Goal: Task Accomplishment & Management: Complete application form

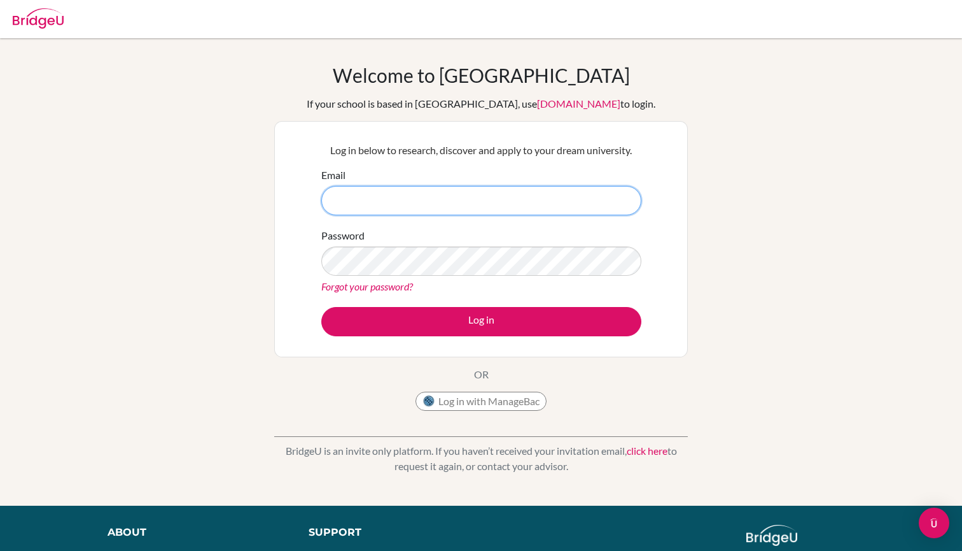
click at [394, 195] on input "Email" at bounding box center [481, 200] width 320 height 29
type input "[EMAIL_ADDRESS][DOMAIN_NAME]"
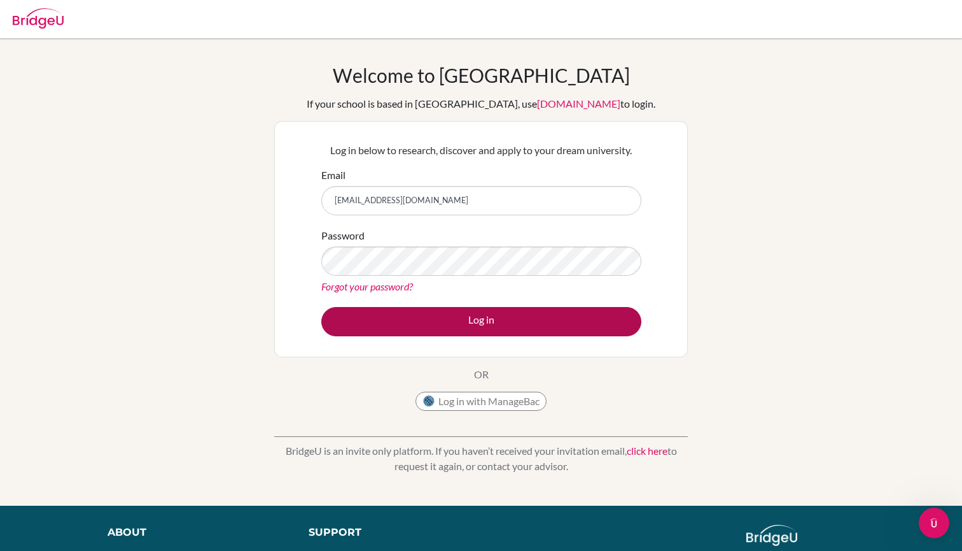
click at [458, 328] on button "Log in" at bounding box center [481, 321] width 320 height 29
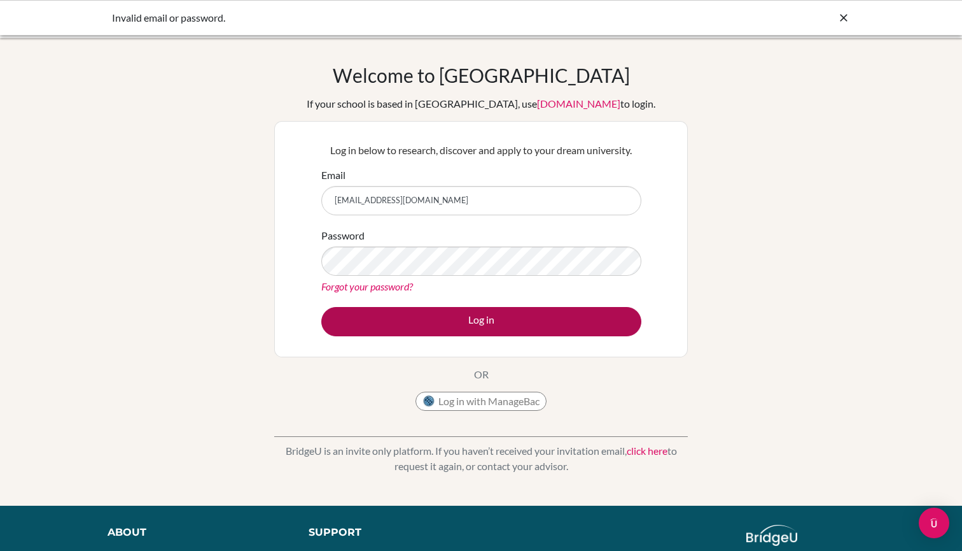
click at [498, 318] on button "Log in" at bounding box center [481, 321] width 320 height 29
click at [388, 321] on button "Log in" at bounding box center [481, 321] width 320 height 29
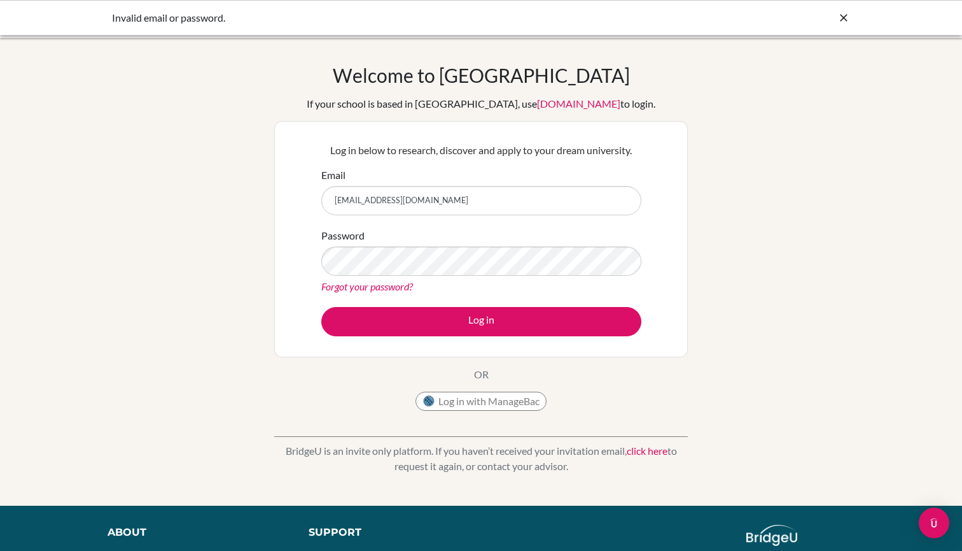
click at [209, 314] on div "Welcome to [GEOGRAPHIC_DATA] If your school is based in [GEOGRAPHIC_DATA], use …" at bounding box center [481, 272] width 962 height 416
drag, startPoint x: 421, startPoint y: 198, endPoint x: 327, endPoint y: 206, distance: 95.1
click at [325, 206] on input "[EMAIL_ADDRESS][DOMAIN_NAME]" at bounding box center [481, 200] width 320 height 29
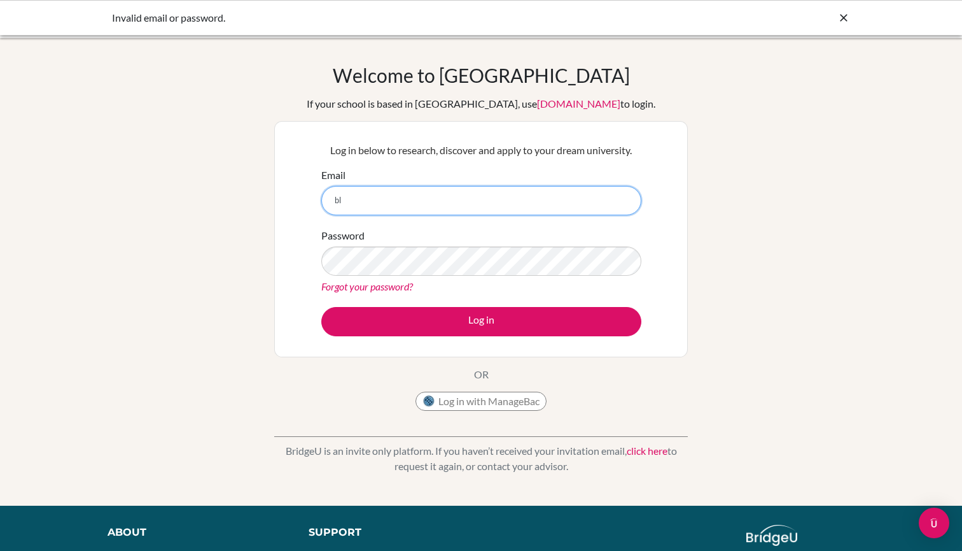
type input "b"
type input "[EMAIL_ADDRESS][DOMAIN_NAME]"
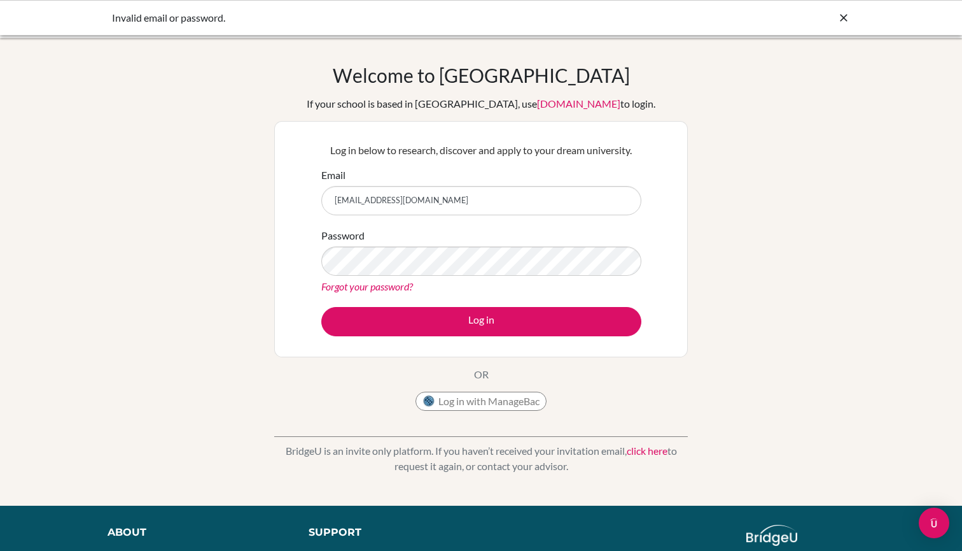
click at [558, 281] on div "Forgot your password?" at bounding box center [481, 286] width 320 height 15
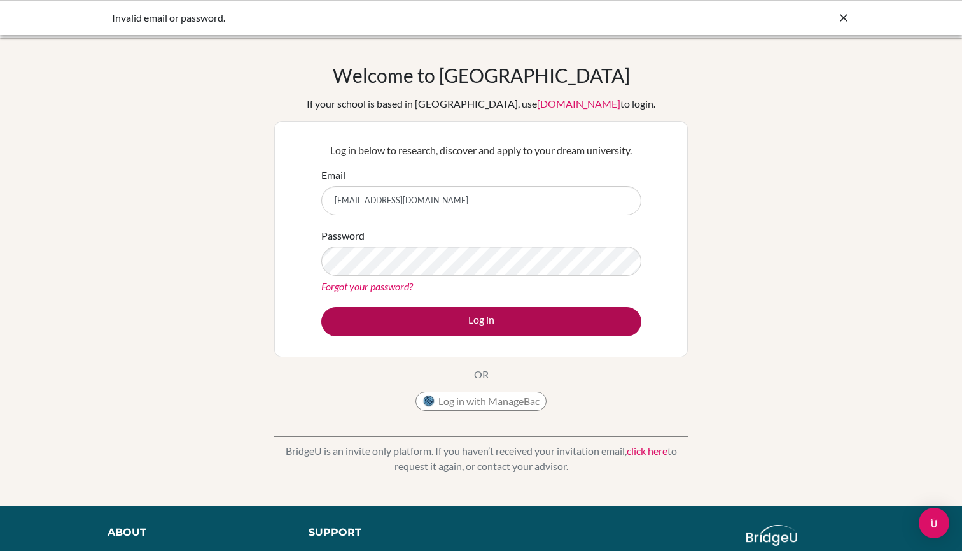
click at [542, 313] on button "Log in" at bounding box center [481, 321] width 320 height 29
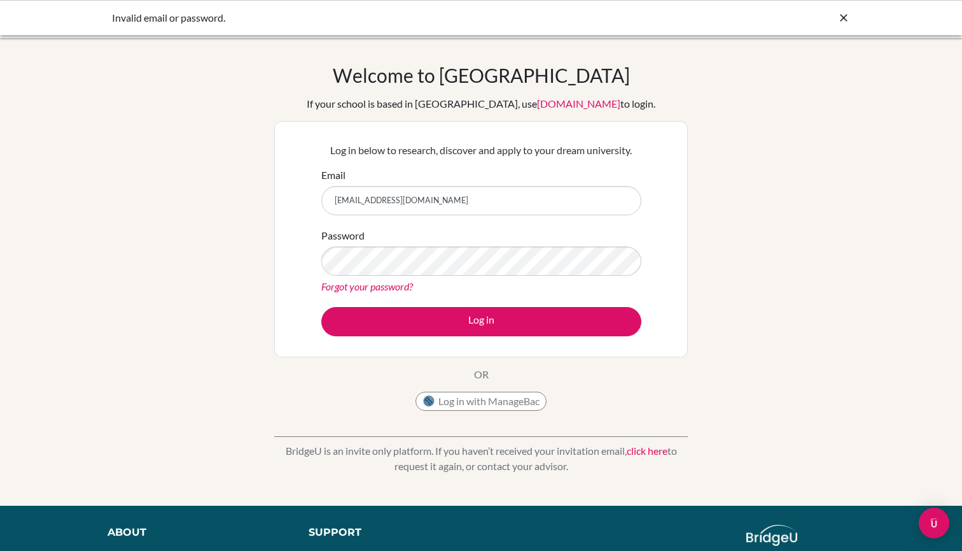
click at [370, 286] on link "Forgot your password?" at bounding box center [367, 286] width 92 height 12
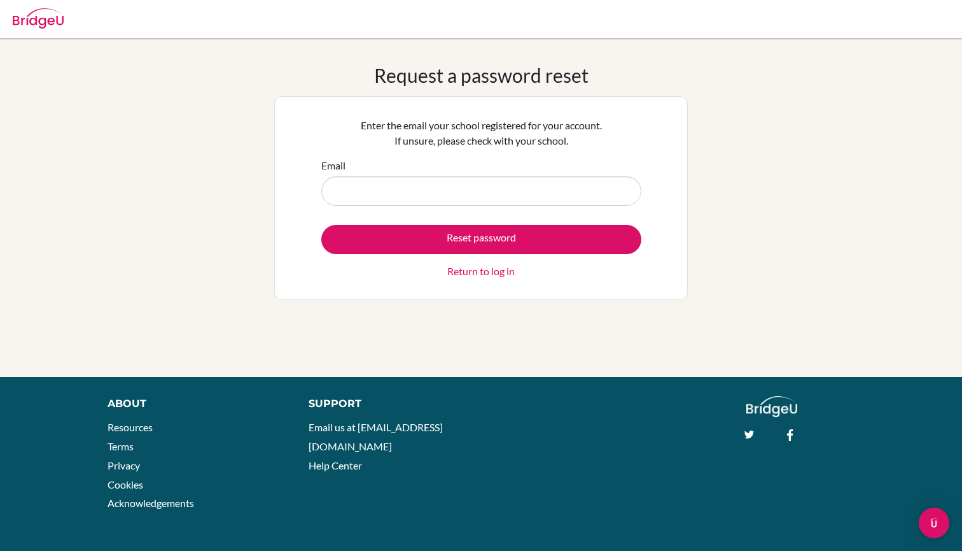
click at [511, 302] on div "Request a password reset Enter the email your school registered for your accoun…" at bounding box center [481, 208] width 414 height 288
click at [465, 200] on input "Email" at bounding box center [481, 190] width 320 height 29
type input "[EMAIL_ADDRESS][DOMAIN_NAME]"
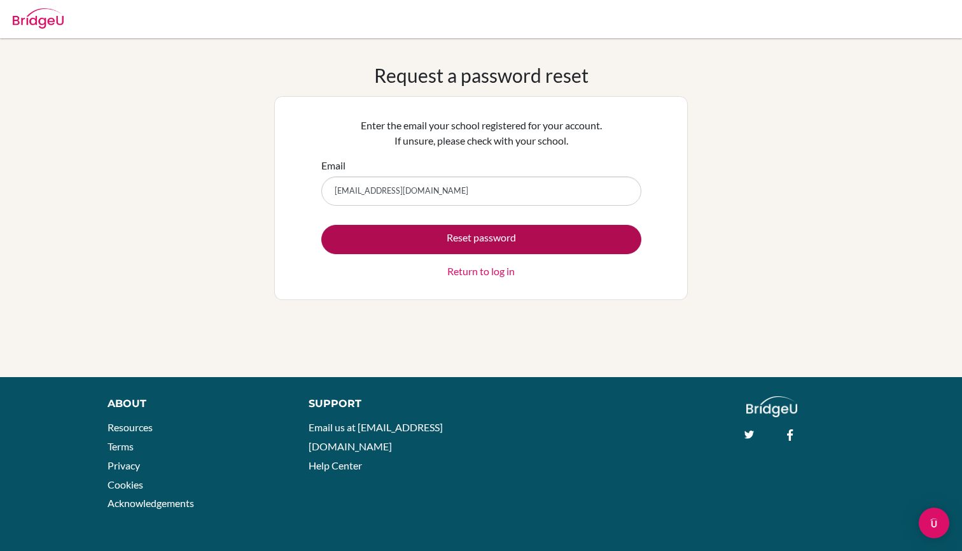
click at [491, 230] on button "Reset password" at bounding box center [481, 239] width 320 height 29
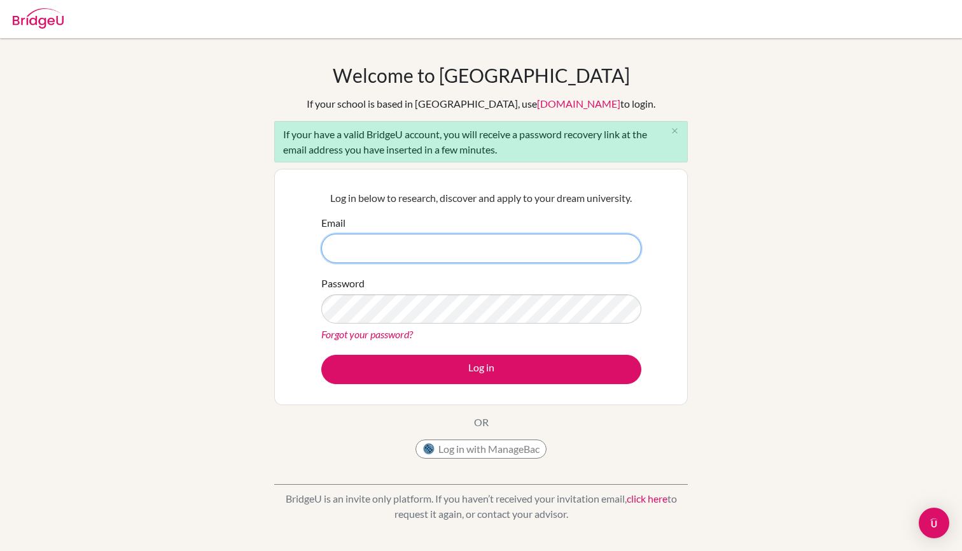
type input "[EMAIL_ADDRESS][DOMAIN_NAME]"
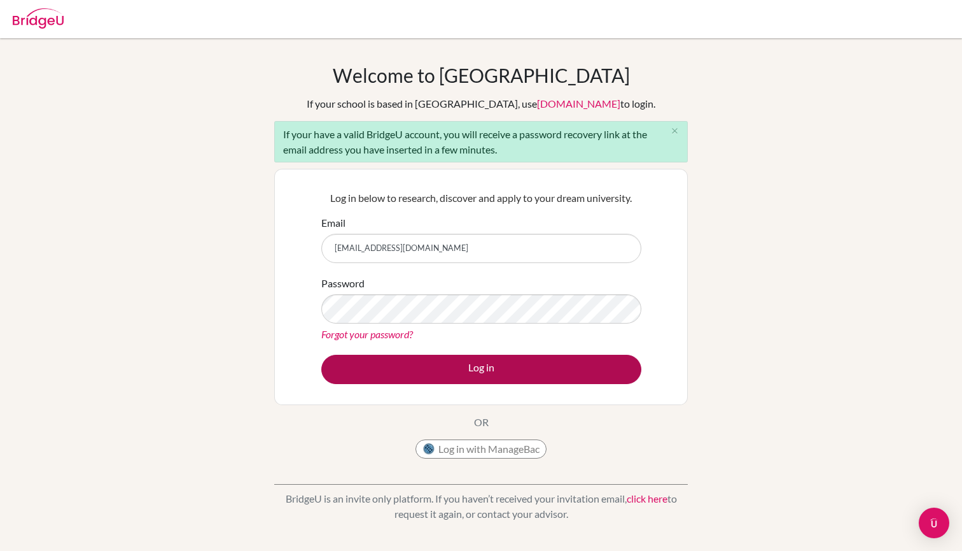
click at [512, 372] on button "Log in" at bounding box center [481, 369] width 320 height 29
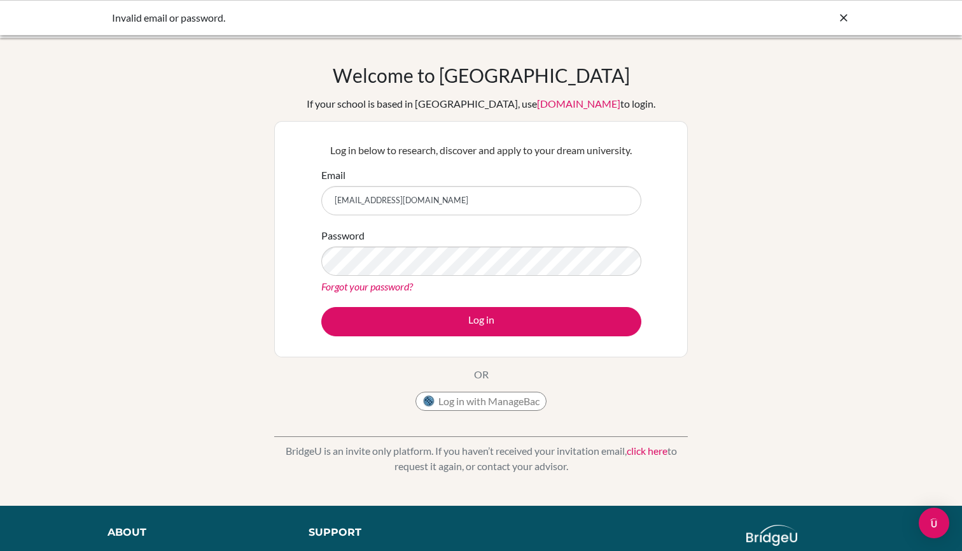
click at [872, 293] on div "Welcome to [GEOGRAPHIC_DATA] If your school is based in [GEOGRAPHIC_DATA], use …" at bounding box center [481, 272] width 962 height 416
click at [732, 293] on div "Welcome to [GEOGRAPHIC_DATA] If your school is based in [GEOGRAPHIC_DATA], use …" at bounding box center [481, 272] width 962 height 416
click at [481, 321] on button "Log in" at bounding box center [481, 321] width 320 height 29
click at [456, 293] on div "Forgot your password?" at bounding box center [481, 286] width 320 height 15
click at [848, 16] on icon at bounding box center [844, 17] width 13 height 13
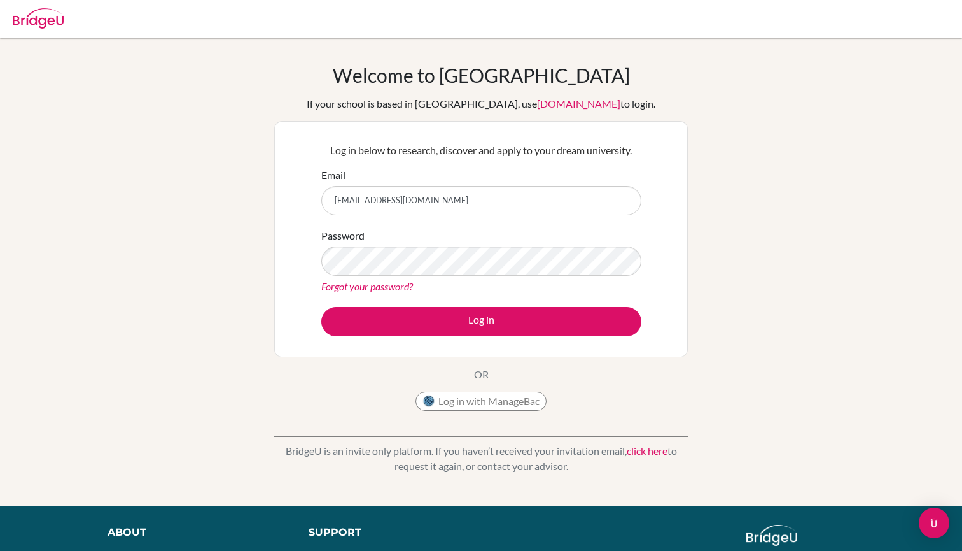
click at [473, 400] on button "Log in with ManageBac" at bounding box center [481, 400] width 131 height 19
click at [148, 157] on div "Welcome to [GEOGRAPHIC_DATA] If your school is based in [GEOGRAPHIC_DATA], use …" at bounding box center [481, 272] width 962 height 416
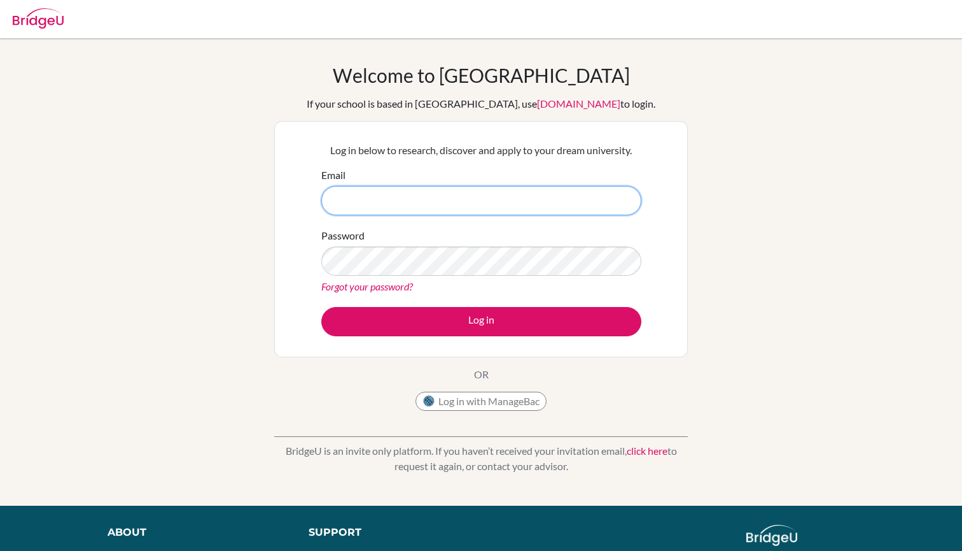
click at [383, 195] on input "Email" at bounding box center [481, 200] width 320 height 29
type input "[EMAIL_ADDRESS][DOMAIN_NAME]"
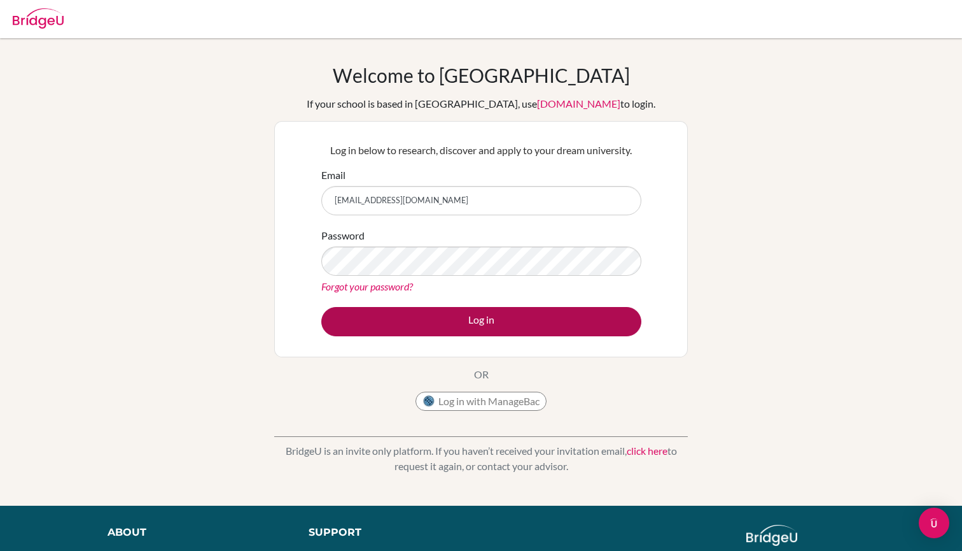
click at [552, 321] on button "Log in" at bounding box center [481, 321] width 320 height 29
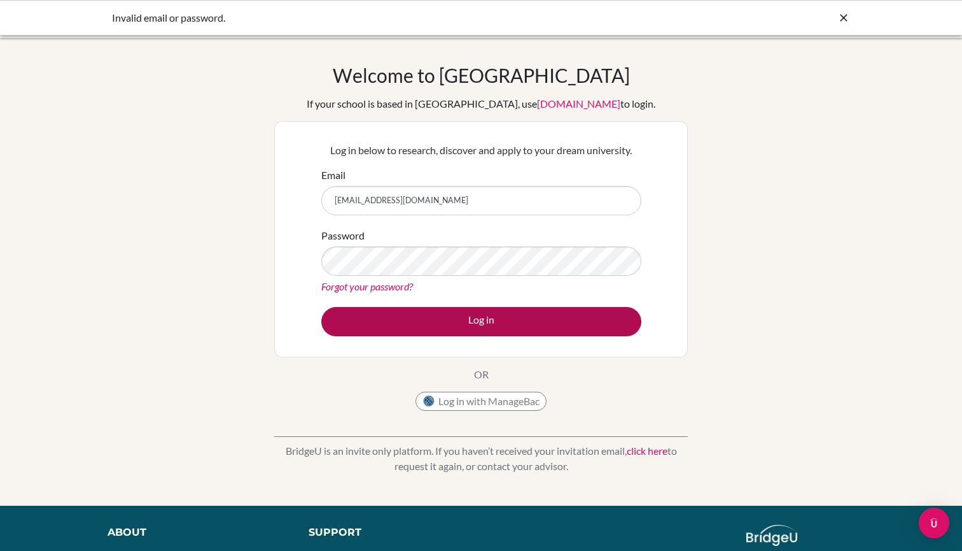
click at [530, 318] on button "Log in" at bounding box center [481, 321] width 320 height 29
click at [498, 320] on button "Log in" at bounding box center [481, 321] width 320 height 29
click at [499, 319] on button "Log in" at bounding box center [481, 321] width 320 height 29
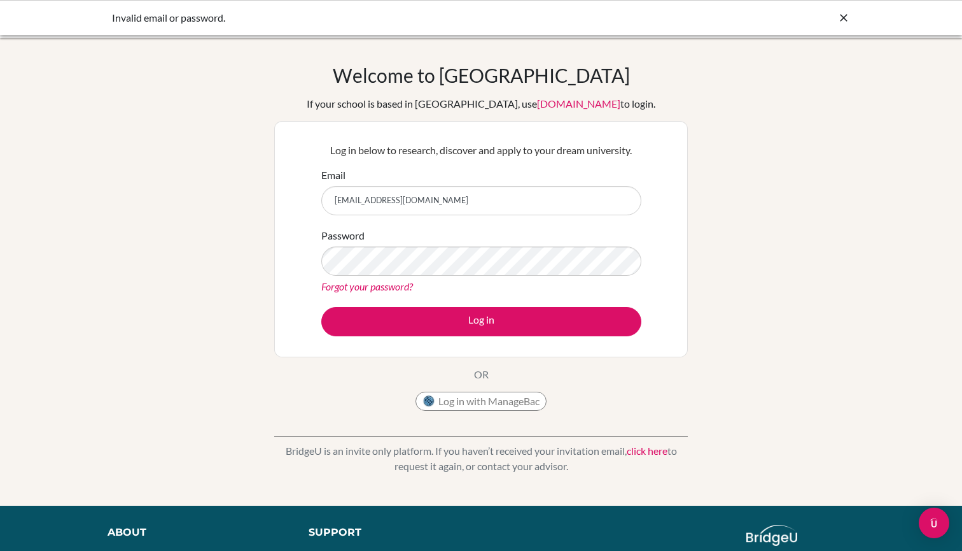
click at [499, 319] on button "Log in" at bounding box center [481, 321] width 320 height 29
click at [227, 269] on div "Welcome to [GEOGRAPHIC_DATA] If your school is based in [GEOGRAPHIC_DATA], use …" at bounding box center [481, 272] width 962 height 416
click at [223, 292] on div "Welcome to [GEOGRAPHIC_DATA] If your school is based in [GEOGRAPHIC_DATA], use …" at bounding box center [481, 272] width 962 height 416
click at [459, 204] on input "[EMAIL_ADDRESS][DOMAIN_NAME]" at bounding box center [481, 200] width 320 height 29
click at [470, 404] on button "Log in with ManageBac" at bounding box center [481, 400] width 131 height 19
